Goal: Information Seeking & Learning: Find specific page/section

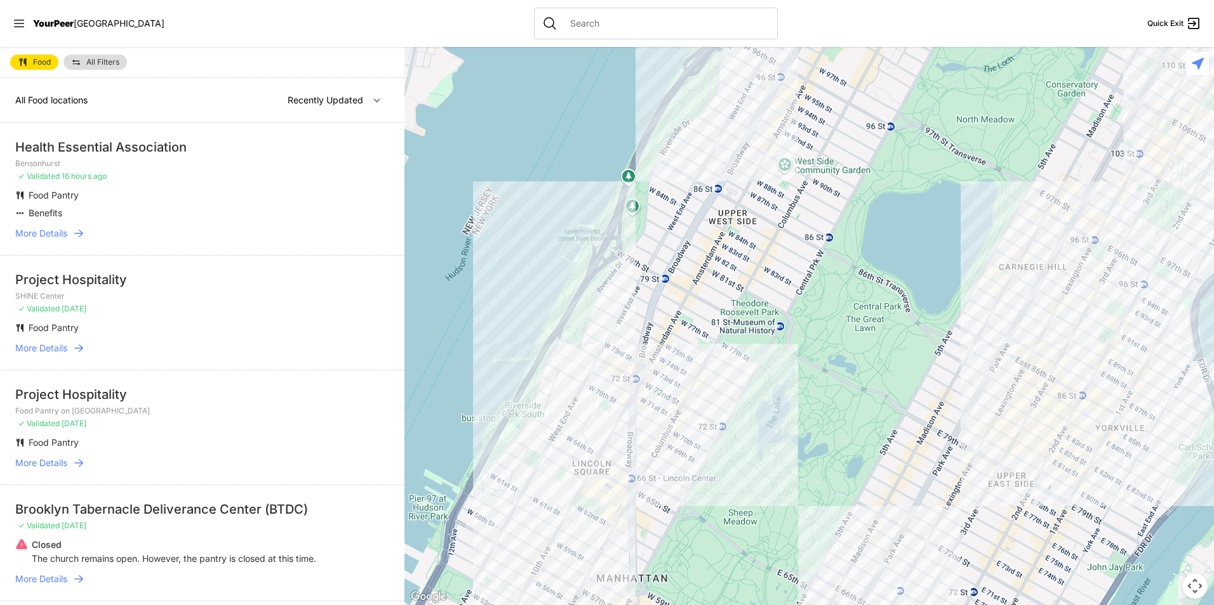
click at [45, 103] on span "All Food locations" at bounding box center [51, 100] width 72 height 11
click at [137, 56] on div "Food All Filters" at bounding box center [202, 62] width 404 height 31
click at [112, 62] on span "All Filters" at bounding box center [102, 62] width 33 height 8
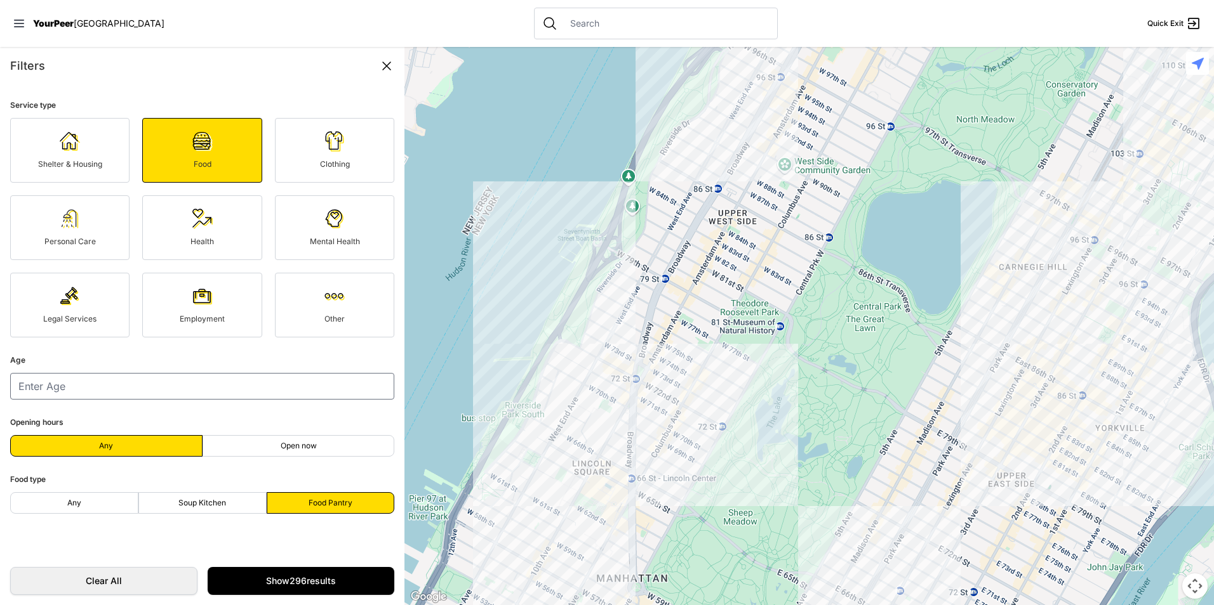
drag, startPoint x: 92, startPoint y: 495, endPoint x: 178, endPoint y: 478, distance: 87.4
click at [92, 495] on label "Any" at bounding box center [74, 504] width 128 height 22
click at [74, 503] on input "Any" at bounding box center [74, 503] width 1 height 1
radio input "true"
click at [79, 502] on span "Any" at bounding box center [74, 503] width 14 height 10
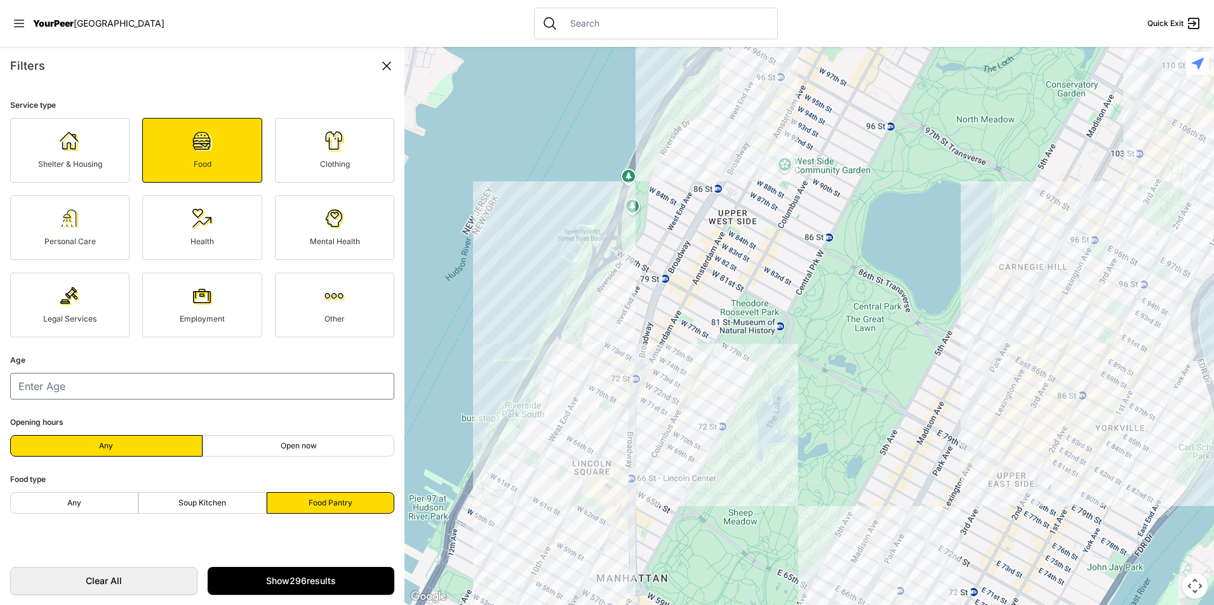
click at [74, 503] on input "Any" at bounding box center [74, 503] width 1 height 1
click at [79, 502] on span "Any" at bounding box center [74, 503] width 14 height 10
click at [74, 503] on input "Any" at bounding box center [74, 503] width 1 height 1
click at [79, 502] on span "Any" at bounding box center [74, 503] width 14 height 10
click at [74, 503] on input "Any" at bounding box center [74, 503] width 1 height 1
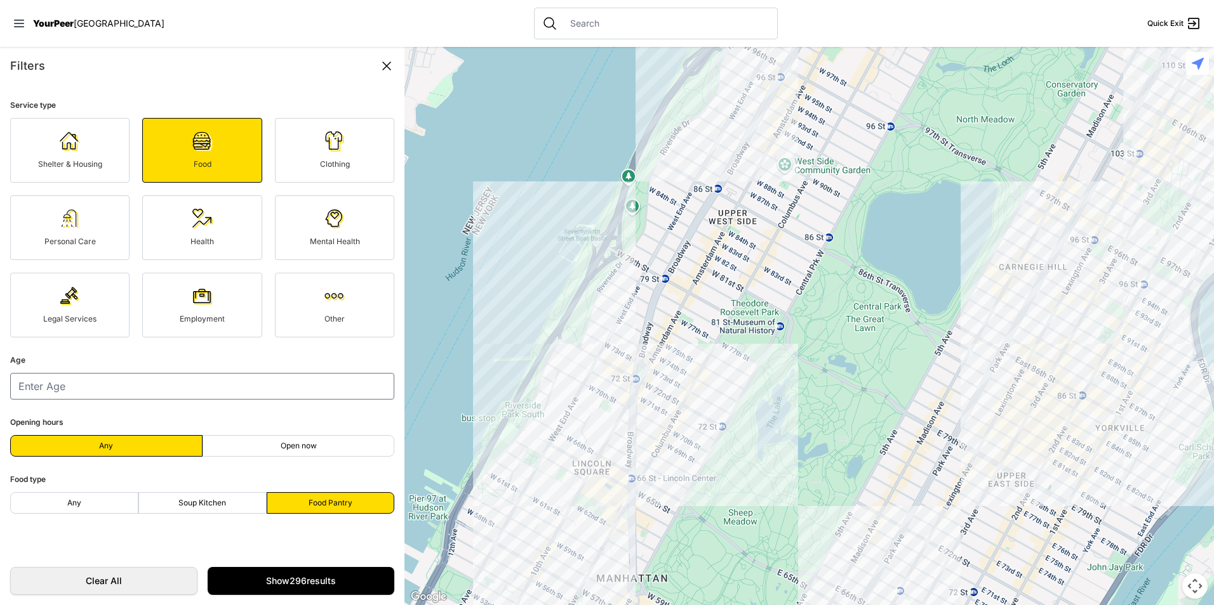
select select "recentlyUpdated"
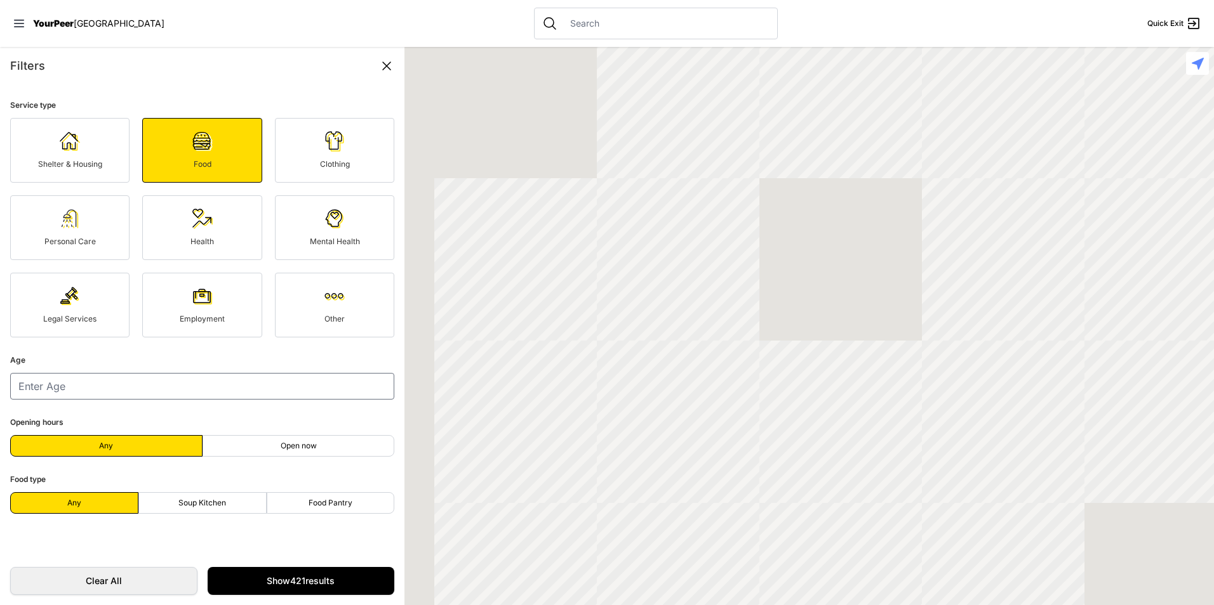
click at [79, 502] on span "Any" at bounding box center [74, 503] width 14 height 10
click at [74, 503] on input "Any" at bounding box center [74, 503] width 1 height 1
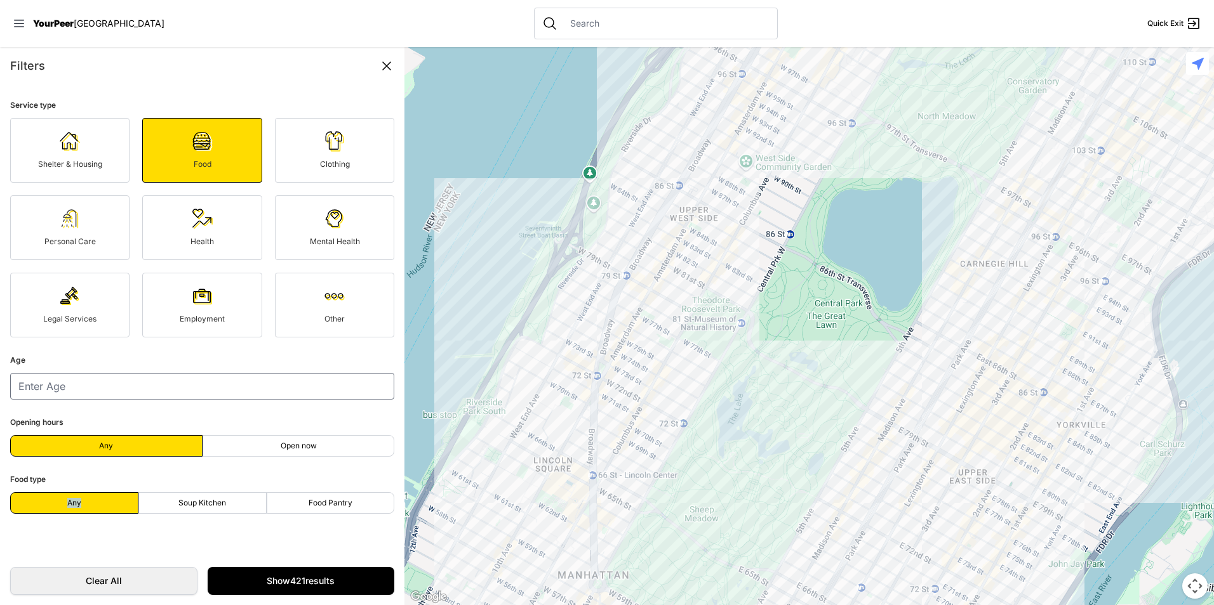
click at [79, 502] on span "Any" at bounding box center [74, 503] width 14 height 10
click at [74, 503] on input "Any" at bounding box center [74, 503] width 1 height 1
click at [326, 574] on link "Show 421 results" at bounding box center [301, 581] width 187 height 28
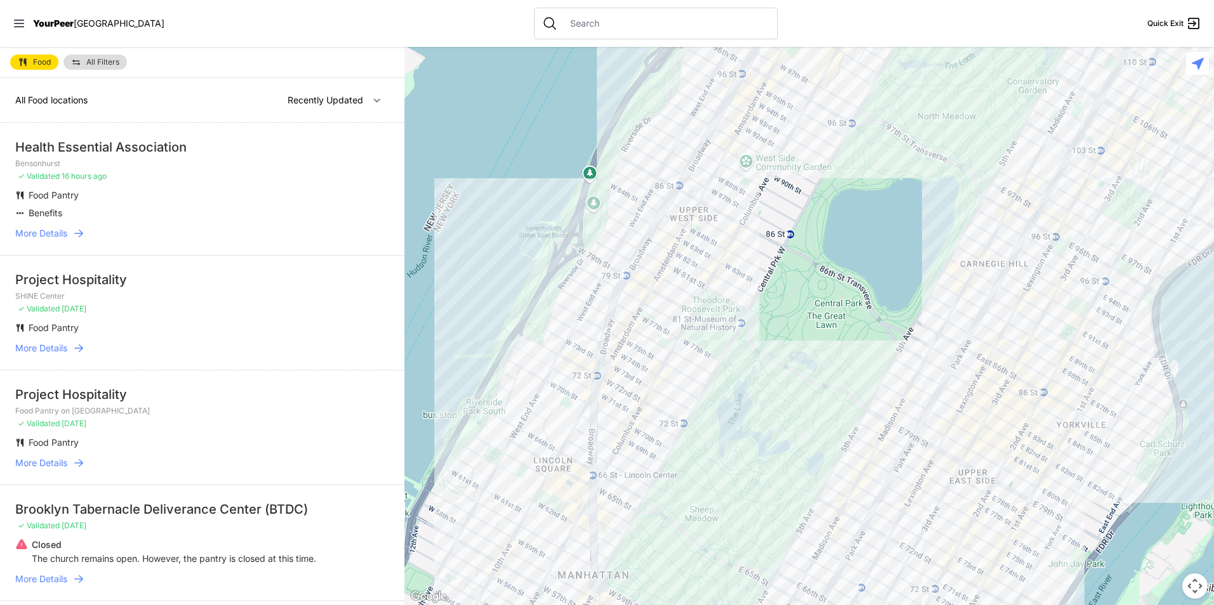
click at [110, 62] on span "All Filters" at bounding box center [102, 62] width 33 height 8
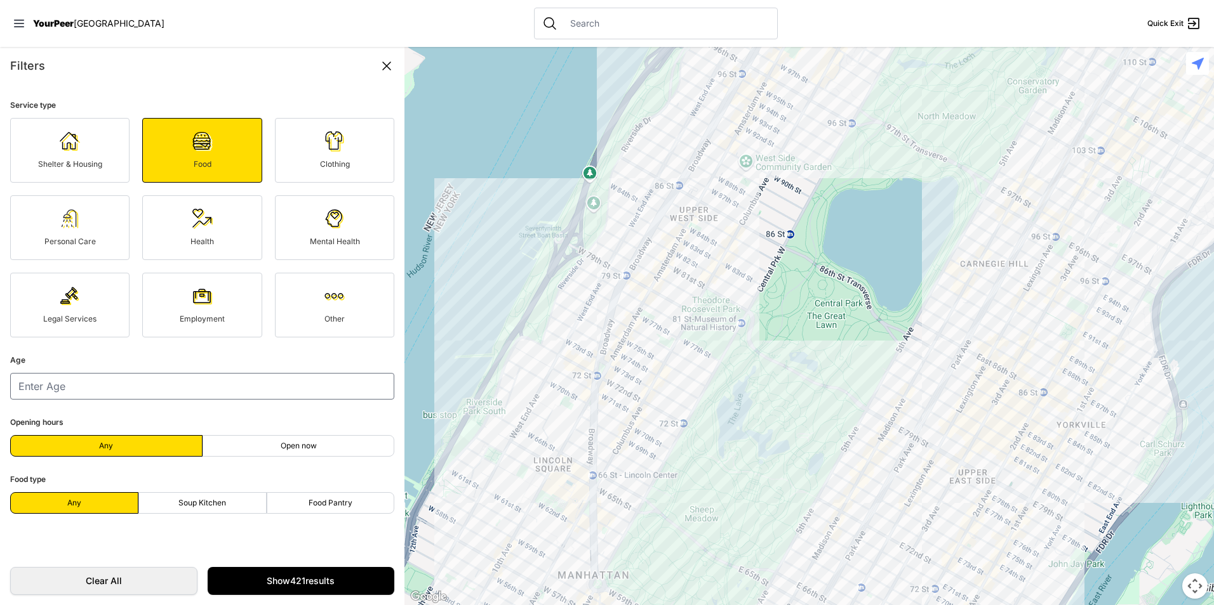
drag, startPoint x: 389, startPoint y: 67, endPoint x: 368, endPoint y: 83, distance: 26.3
click at [389, 67] on icon at bounding box center [386, 65] width 15 height 15
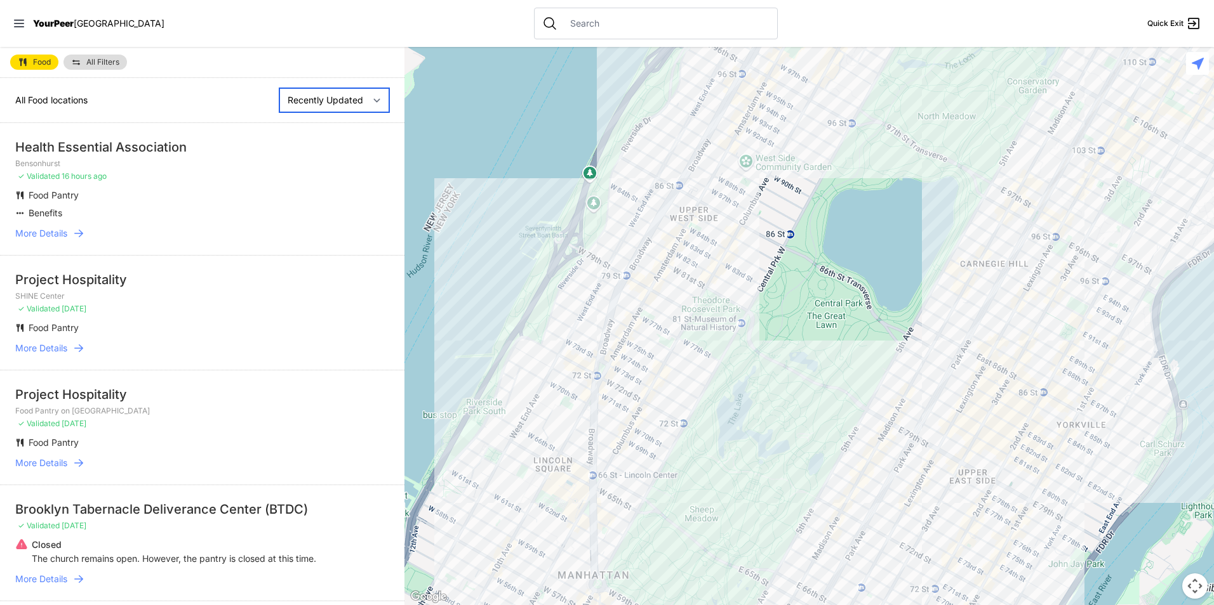
click at [346, 101] on select "Nearby Recently Updated Most Services" at bounding box center [334, 100] width 110 height 24
drag, startPoint x: 233, startPoint y: 91, endPoint x: 190, endPoint y: 76, distance: 45.8
click at [233, 91] on div "All Food locations Nearby Recently Updated Most Services" at bounding box center [202, 100] width 404 height 45
click at [101, 60] on span "All Filters" at bounding box center [102, 62] width 33 height 8
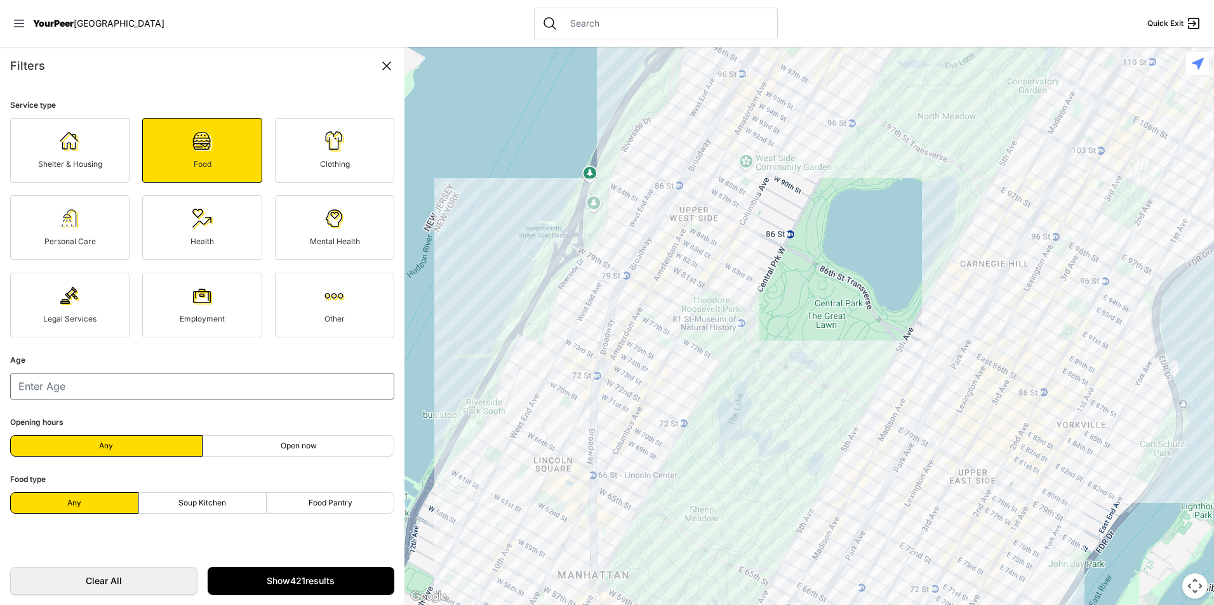
click at [175, 364] on fieldset "Age" at bounding box center [202, 376] width 384 height 47
click at [182, 400] on form "Service type Shelter & Housing Food Clothing Personal Care Health Mental Health…" at bounding box center [202, 321] width 404 height 472
click at [190, 386] on input "number" at bounding box center [202, 386] width 384 height 27
type input "16"
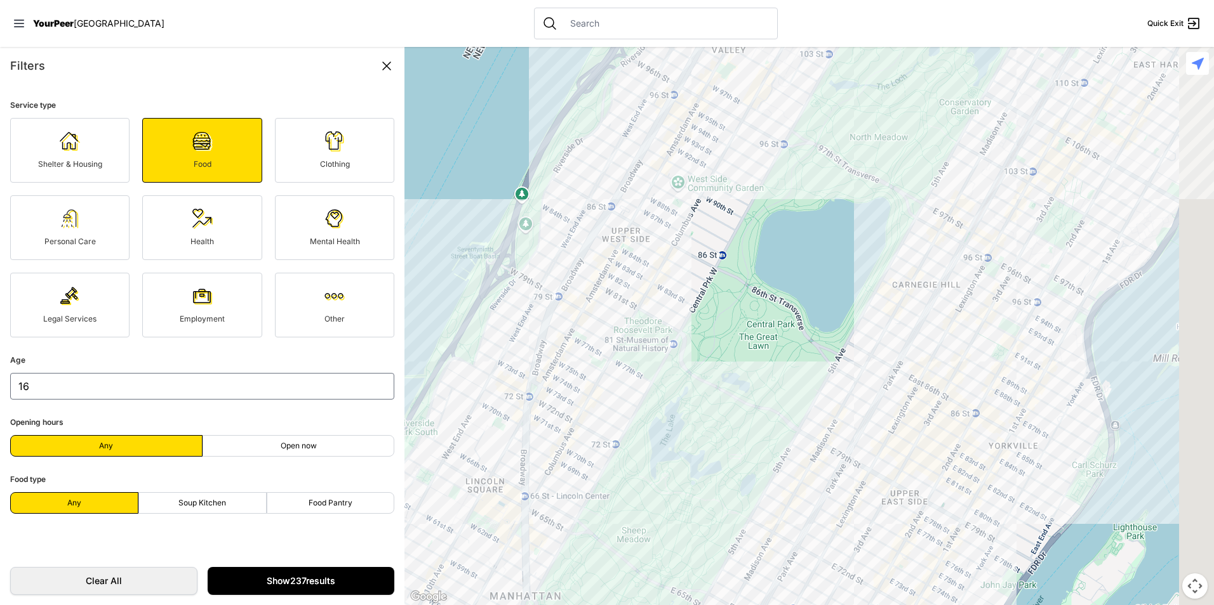
click at [275, 586] on link "Show 237 results" at bounding box center [301, 581] width 187 height 28
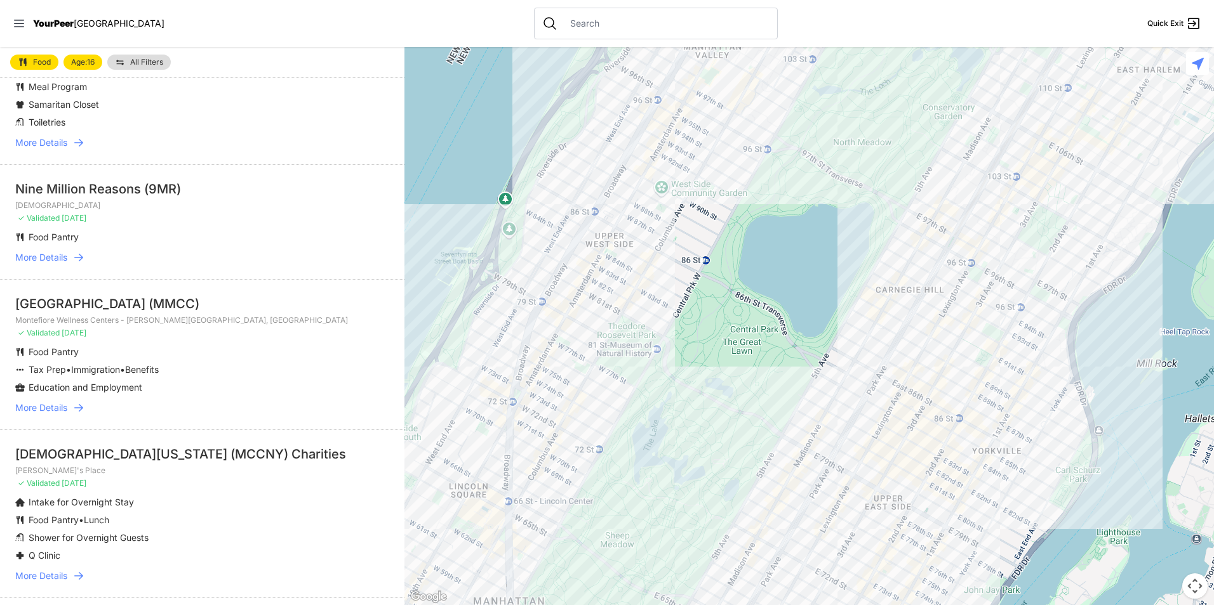
scroll to position [2106, 0]
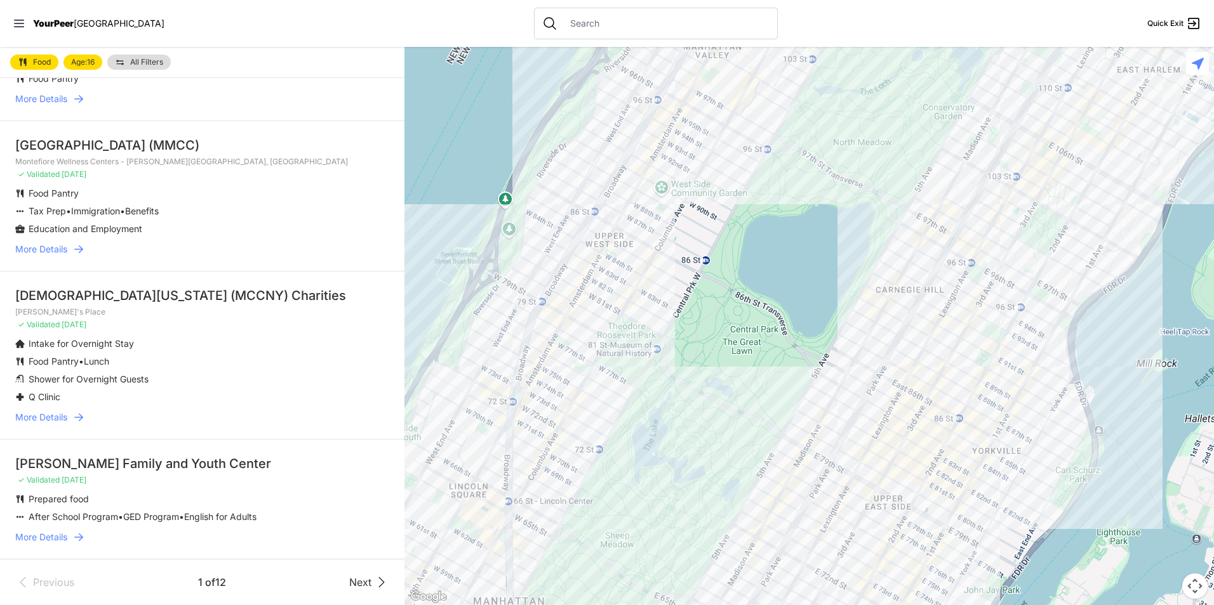
click at [56, 542] on span "More Details" at bounding box center [41, 537] width 52 height 13
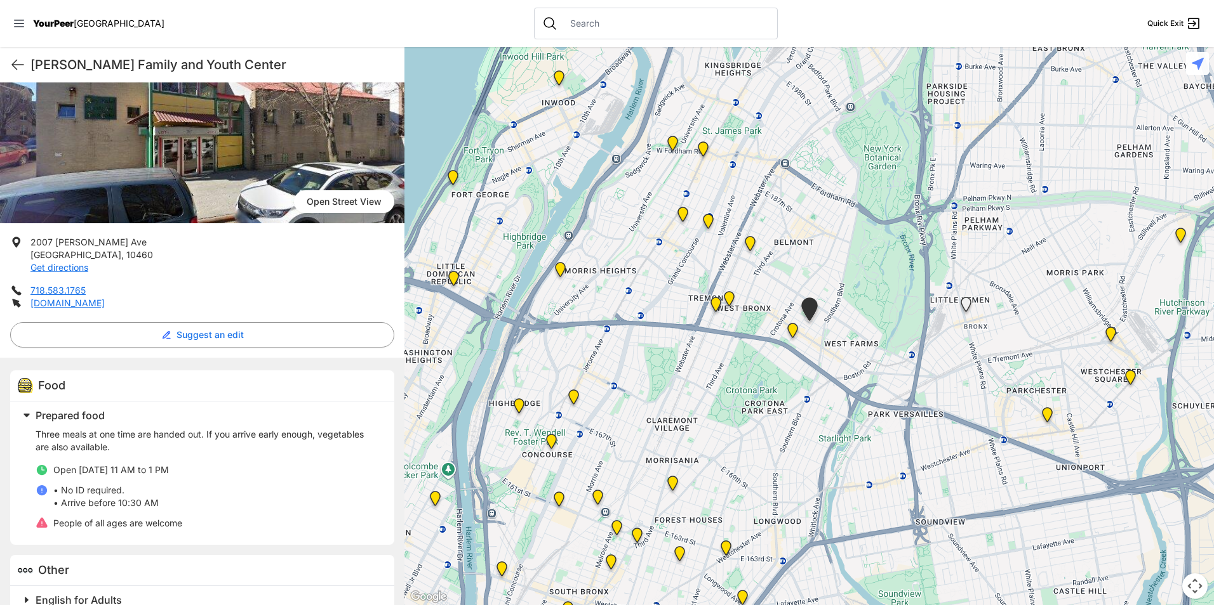
scroll to position [180, 0]
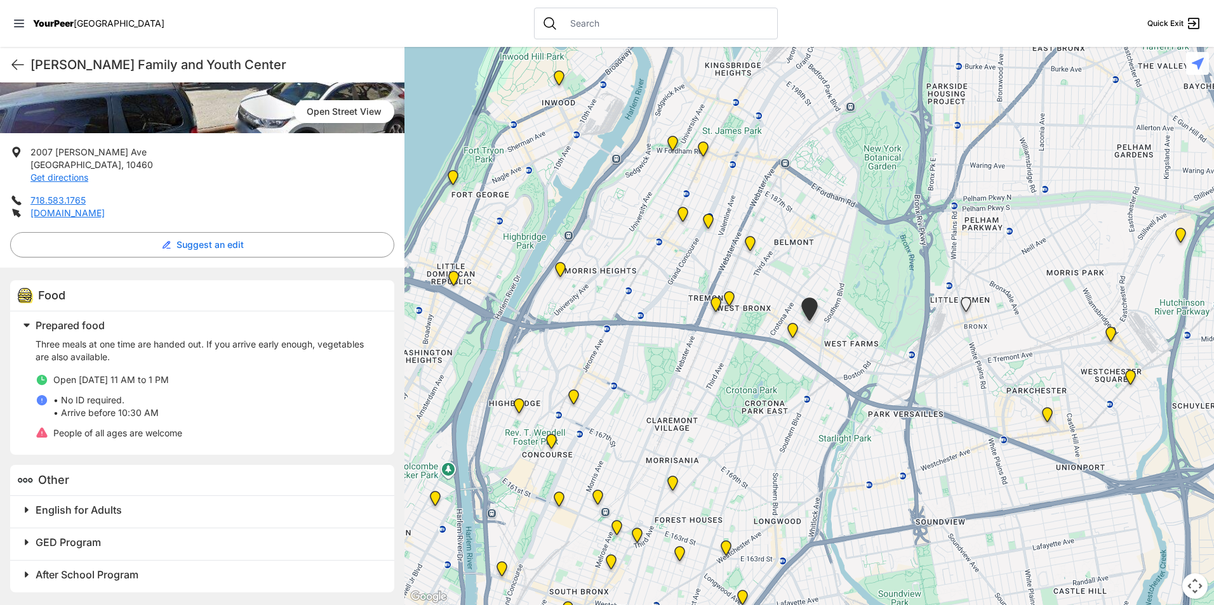
click at [26, 513] on span at bounding box center [185, 510] width 335 height 18
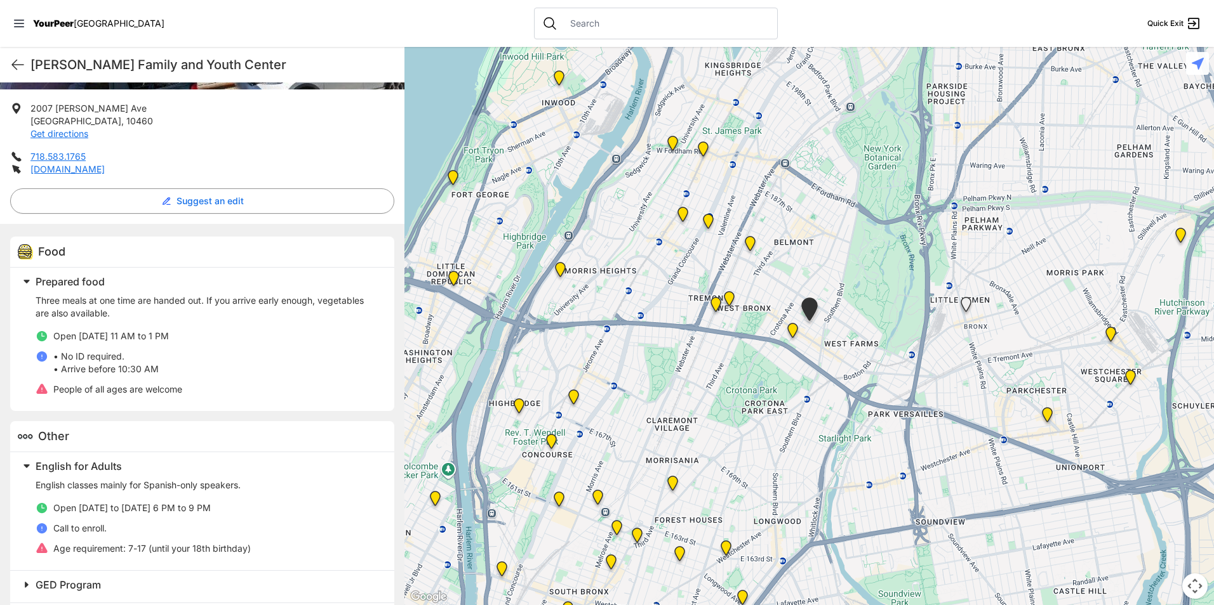
scroll to position [267, 0]
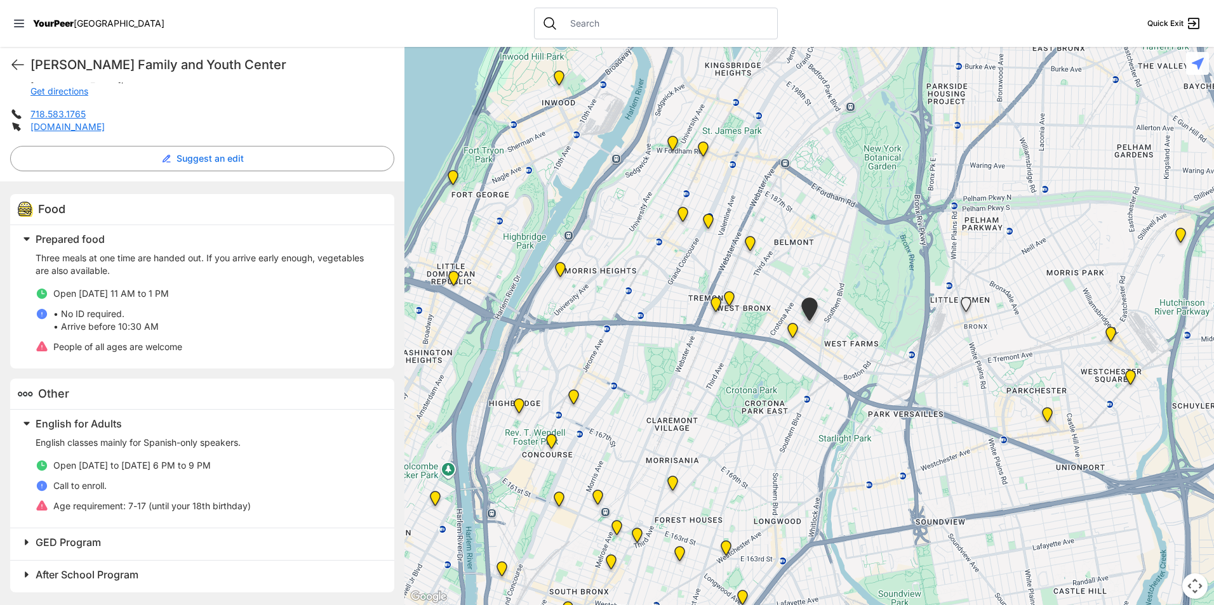
click at [29, 538] on span at bounding box center [185, 543] width 335 height 18
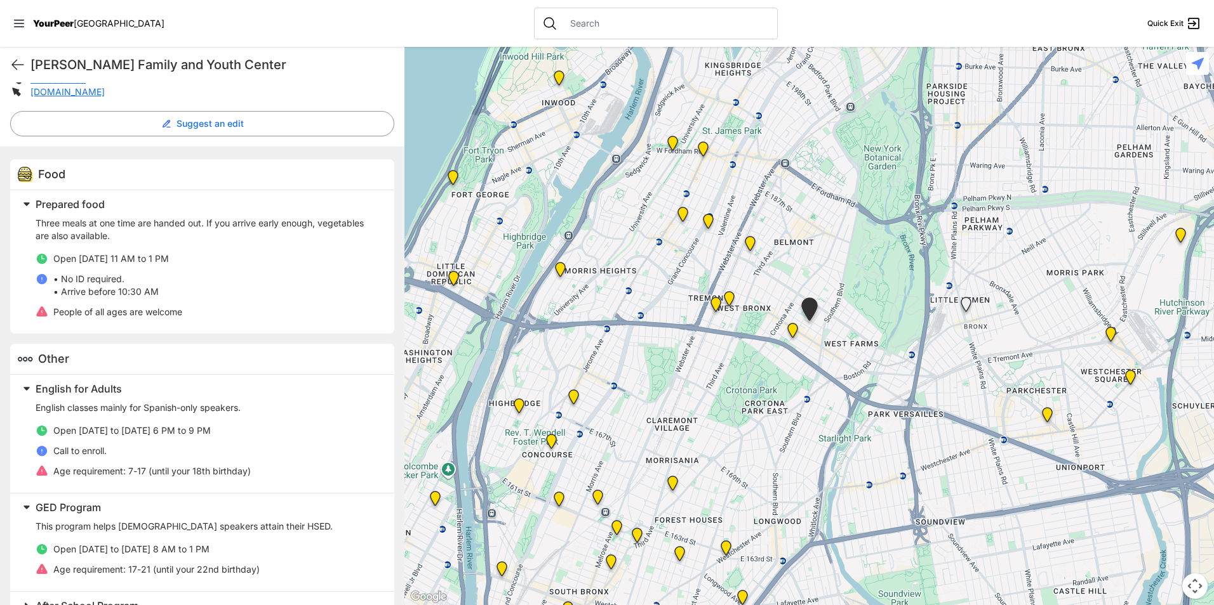
scroll to position [333, 0]
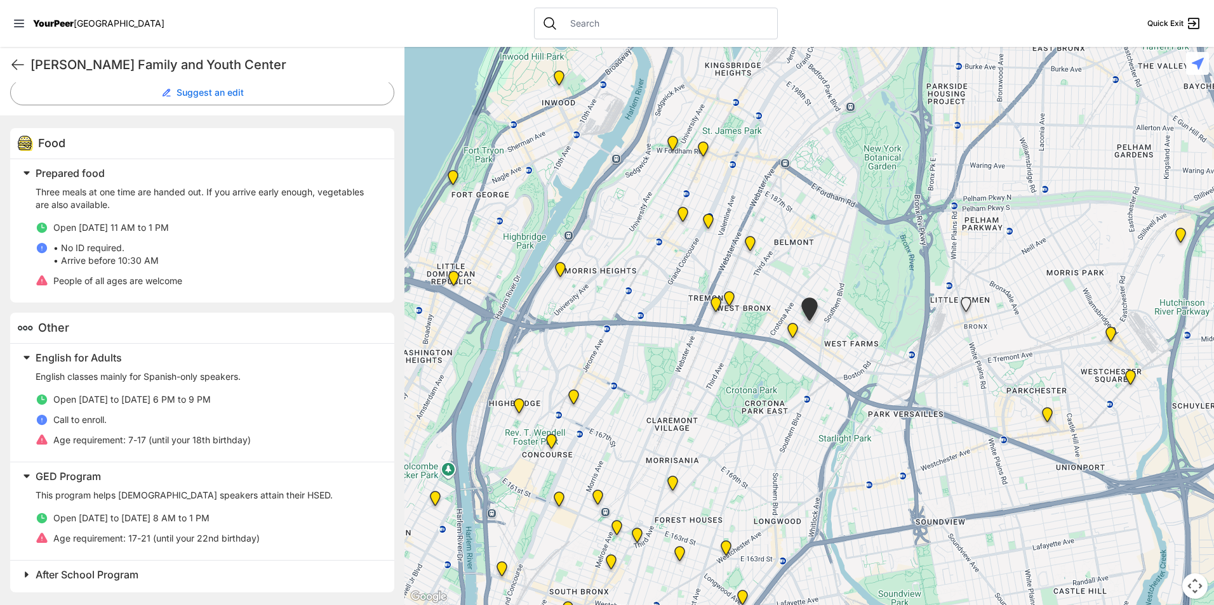
drag, startPoint x: 27, startPoint y: 566, endPoint x: 241, endPoint y: 549, distance: 215.2
click at [27, 566] on span at bounding box center [185, 575] width 335 height 18
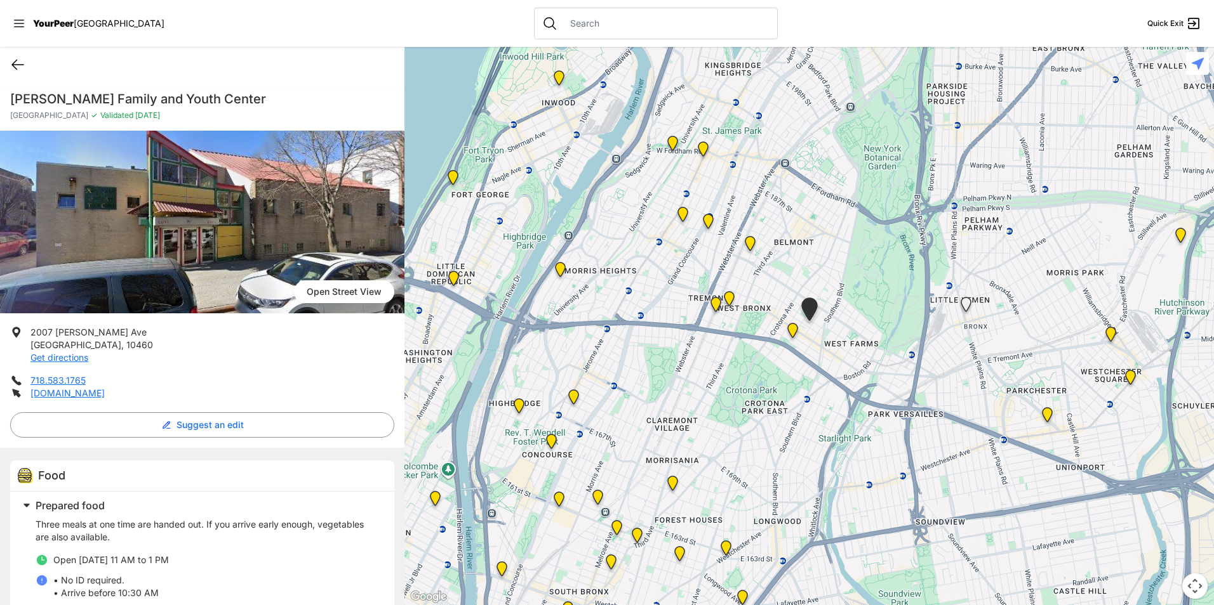
click at [15, 57] on icon at bounding box center [17, 64] width 15 height 15
select select "recentlyUpdated"
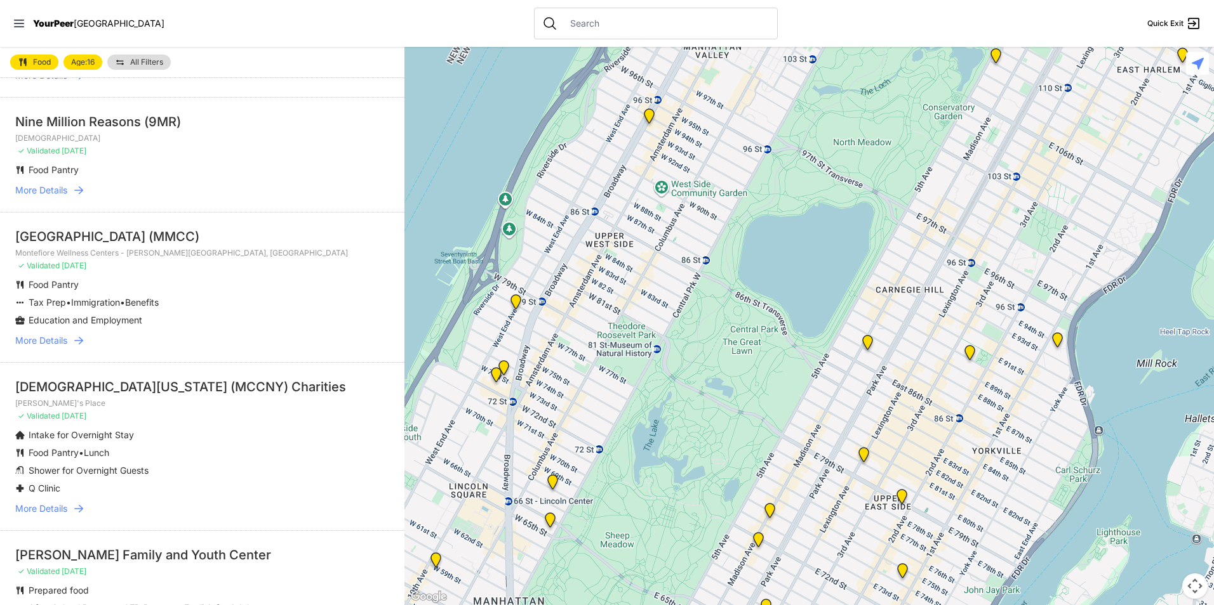
scroll to position [2106, 0]
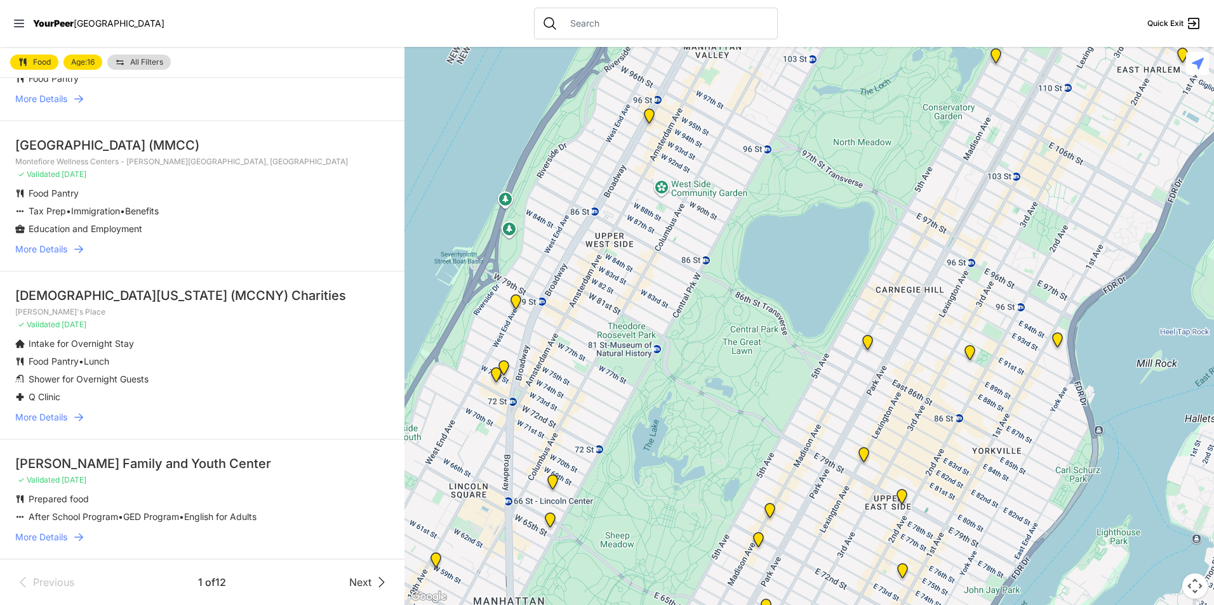
click at [357, 579] on span "Next" at bounding box center [360, 582] width 22 height 15
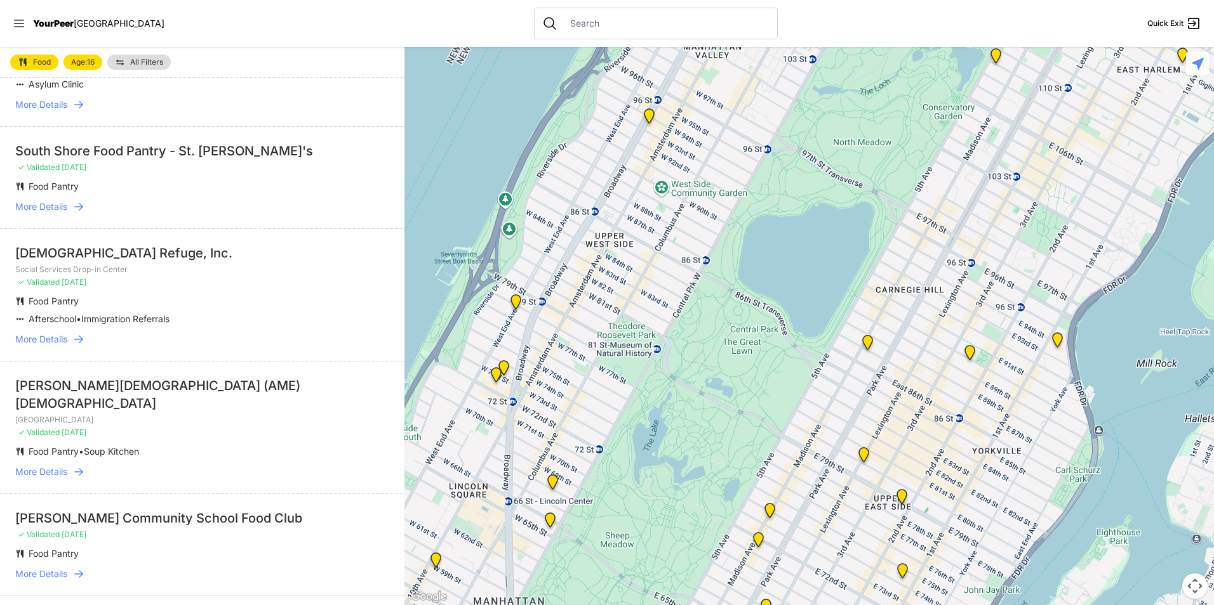
scroll to position [2032, 0]
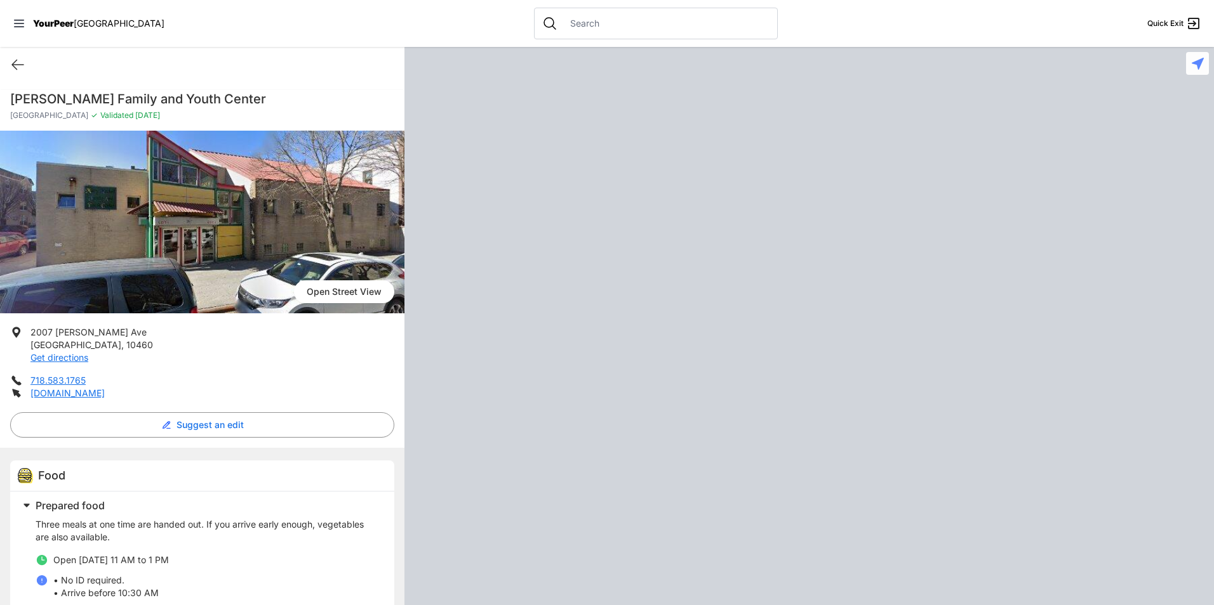
select select "recentlyUpdated"
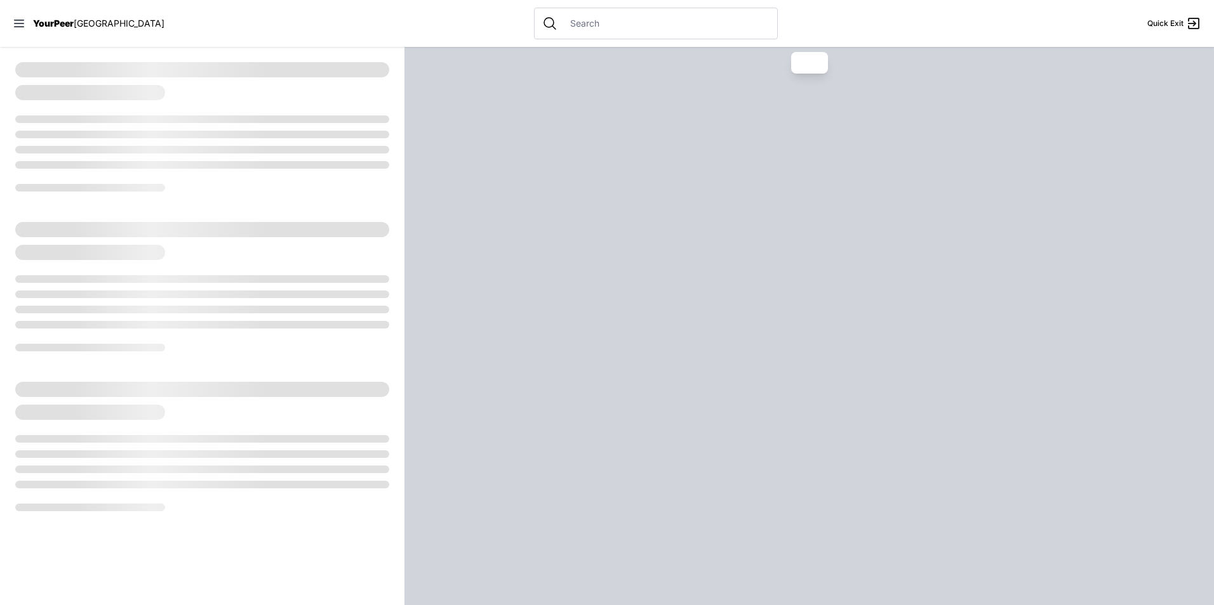
select select "recentlyUpdated"
